Goal: Find specific page/section: Find specific page/section

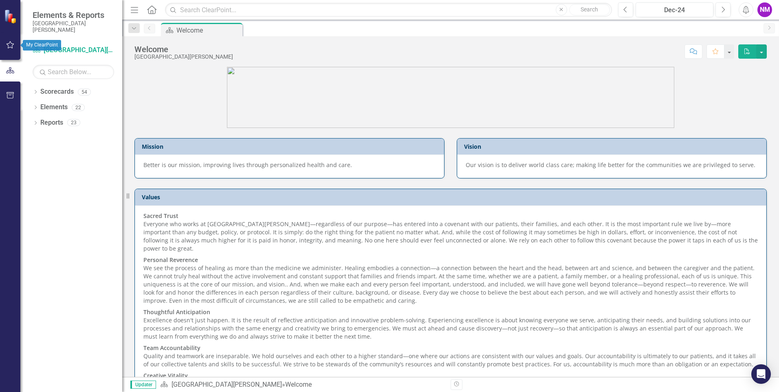
click at [11, 46] on icon "button" at bounding box center [10, 45] width 9 height 7
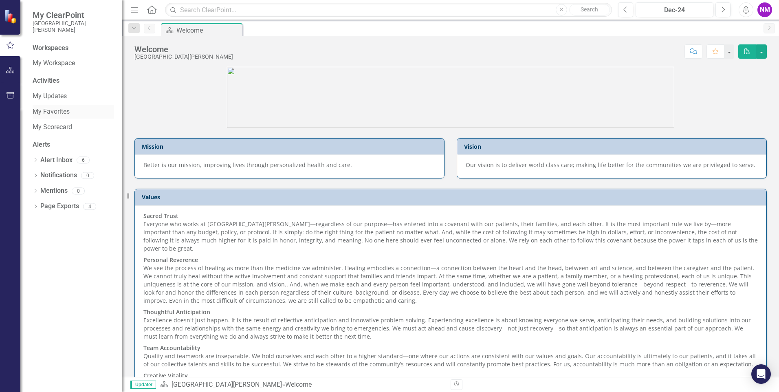
click at [51, 108] on link "My Favorites" at bounding box center [73, 111] width 81 height 9
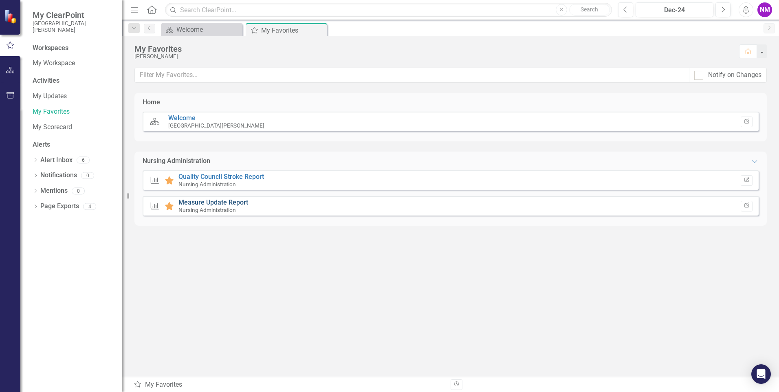
click at [200, 202] on link "Measure Update Report" at bounding box center [213, 202] width 70 height 8
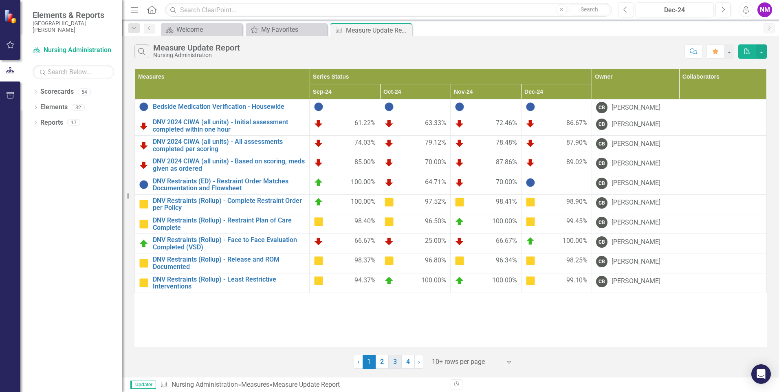
click at [392, 361] on link "3" at bounding box center [395, 362] width 13 height 14
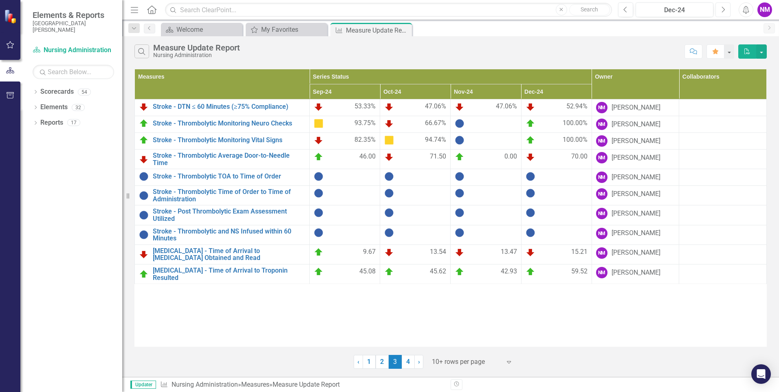
click at [724, 11] on icon "Next" at bounding box center [723, 9] width 4 height 7
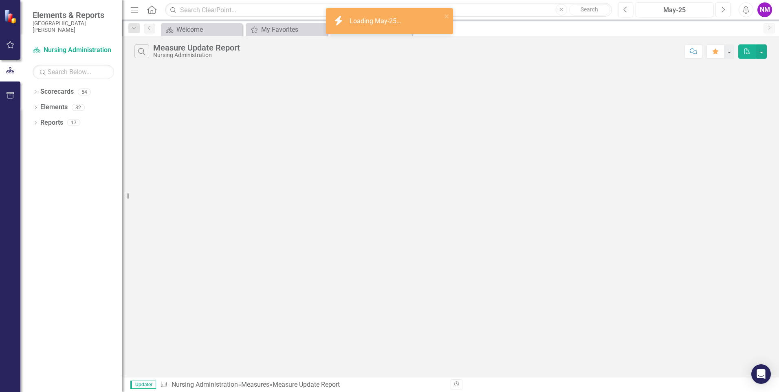
click at [724, 11] on icon "Next" at bounding box center [723, 9] width 4 height 7
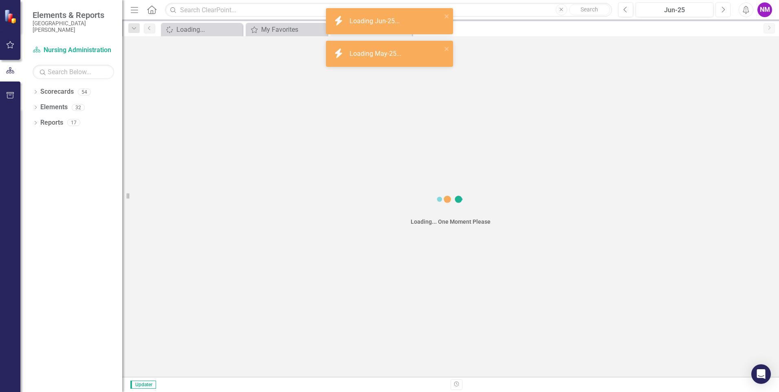
click at [724, 11] on icon "Next" at bounding box center [723, 9] width 4 height 7
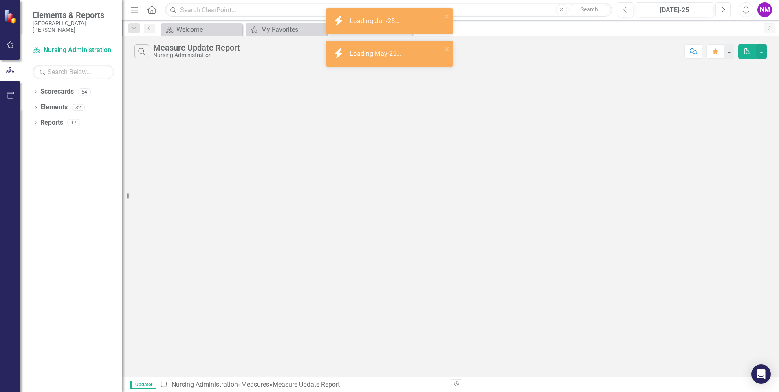
click at [724, 11] on icon "Next" at bounding box center [723, 9] width 4 height 7
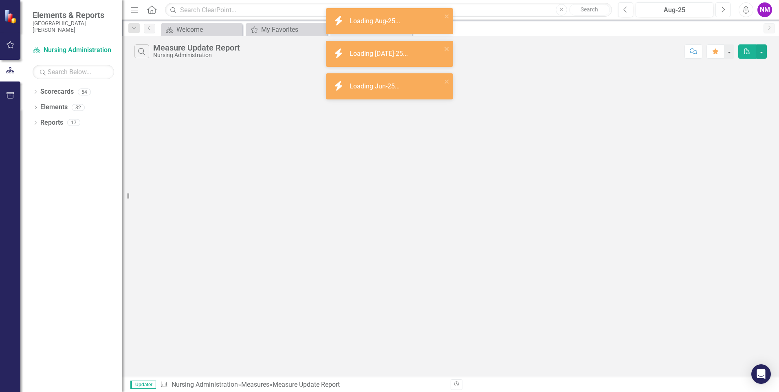
click at [724, 11] on icon "Next" at bounding box center [723, 9] width 4 height 7
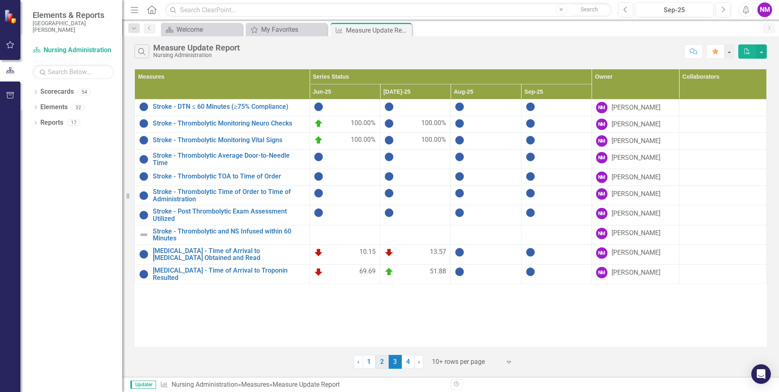
click at [383, 363] on link "2" at bounding box center [382, 362] width 13 height 14
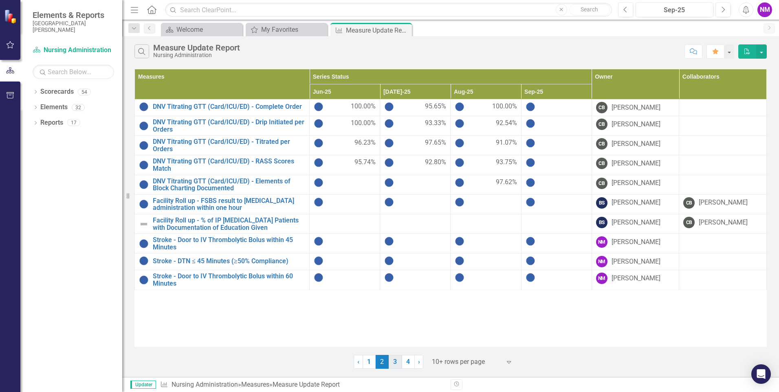
click at [395, 362] on link "3" at bounding box center [395, 362] width 13 height 14
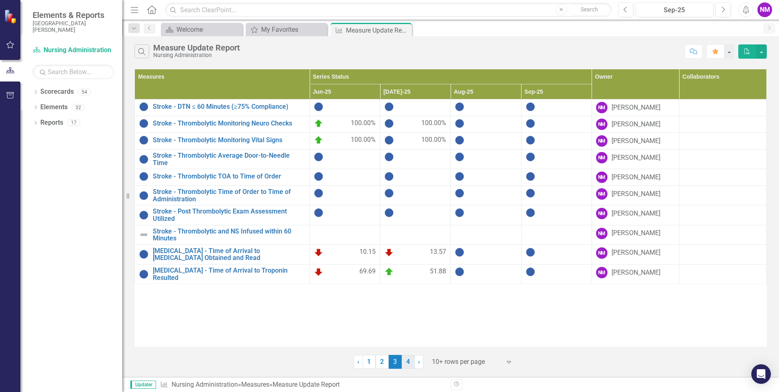
click at [407, 359] on link "4" at bounding box center [408, 362] width 13 height 14
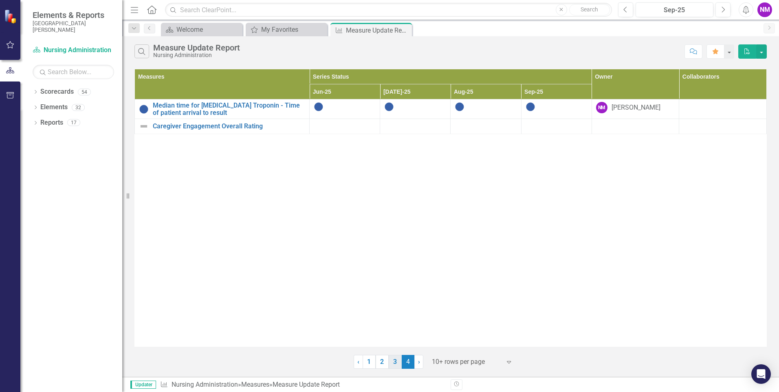
click at [394, 362] on link "3" at bounding box center [395, 362] width 13 height 14
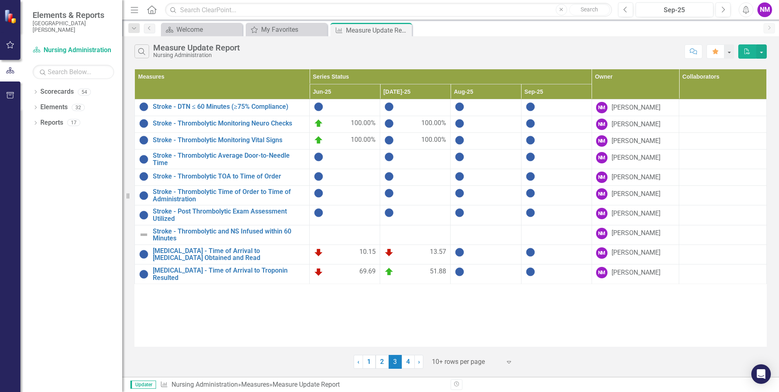
click at [52, 174] on div "Dropdown Scorecards [GEOGRAPHIC_DATA][PERSON_NAME] Admitting / Registration Air…" at bounding box center [71, 238] width 102 height 307
